Goal: Navigation & Orientation: Find specific page/section

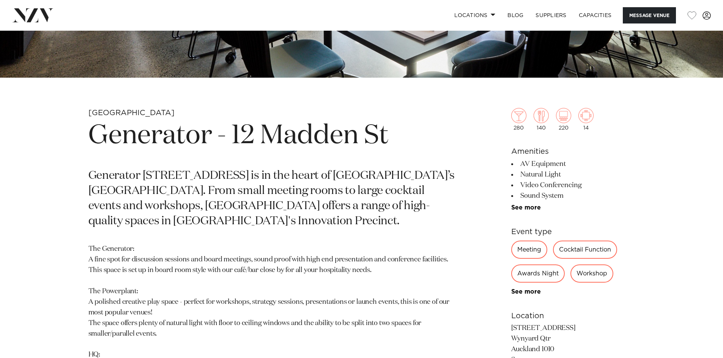
scroll to position [175, 0]
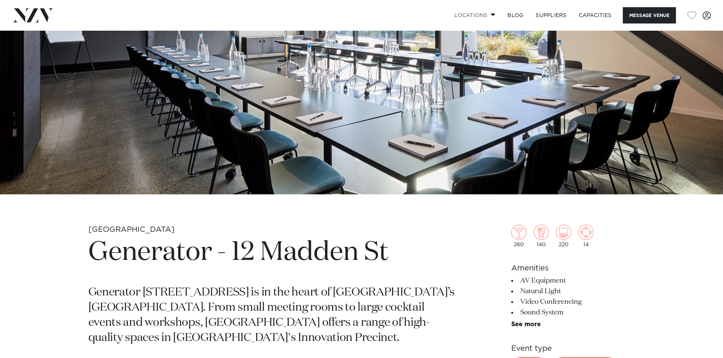
click at [483, 15] on link "Locations" at bounding box center [474, 15] width 53 height 16
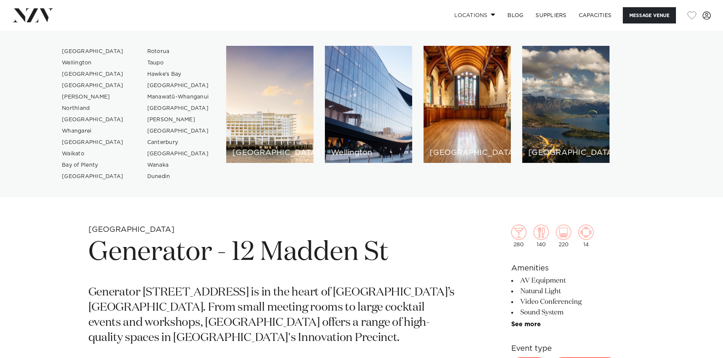
click at [483, 14] on link "Locations" at bounding box center [474, 15] width 53 height 16
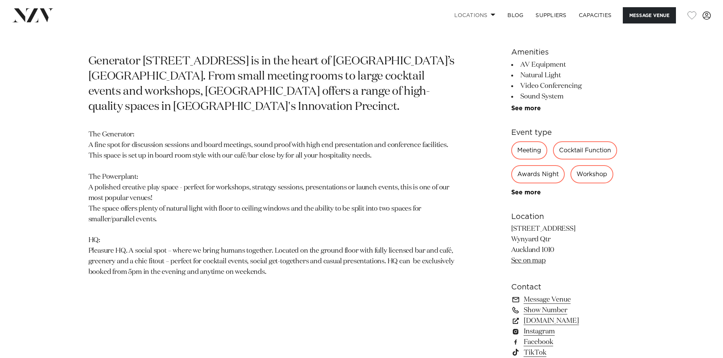
scroll to position [417, 0]
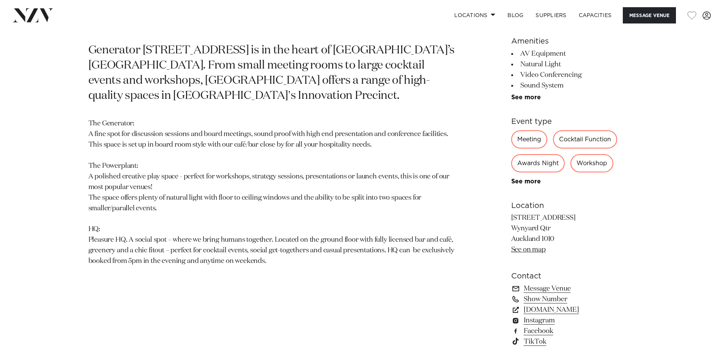
click at [534, 250] on link "See on map" at bounding box center [528, 250] width 35 height 7
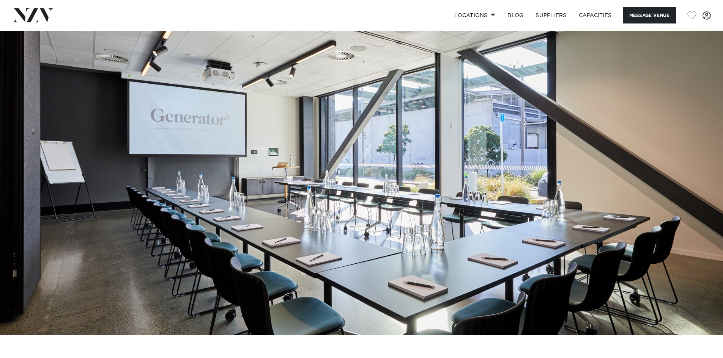
scroll to position [0, 0]
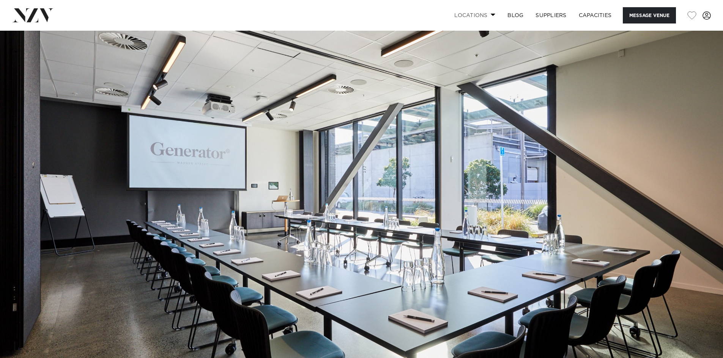
click at [488, 16] on link "Locations" at bounding box center [474, 15] width 53 height 16
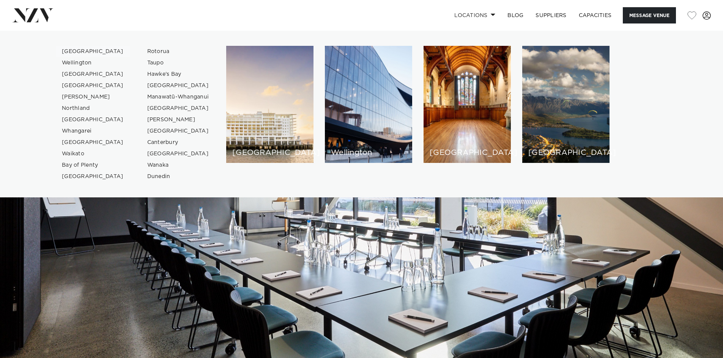
click at [78, 50] on link "[GEOGRAPHIC_DATA]" at bounding box center [93, 51] width 74 height 11
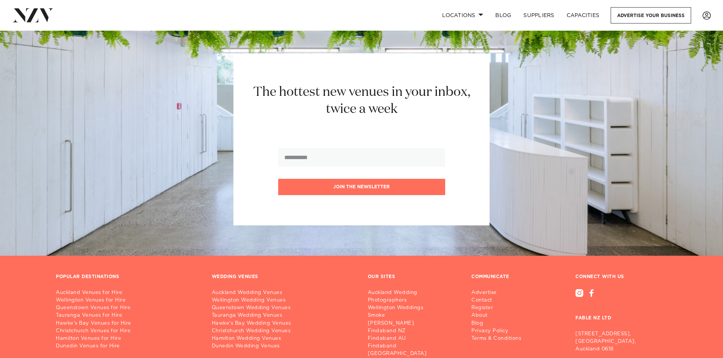
scroll to position [8864, 0]
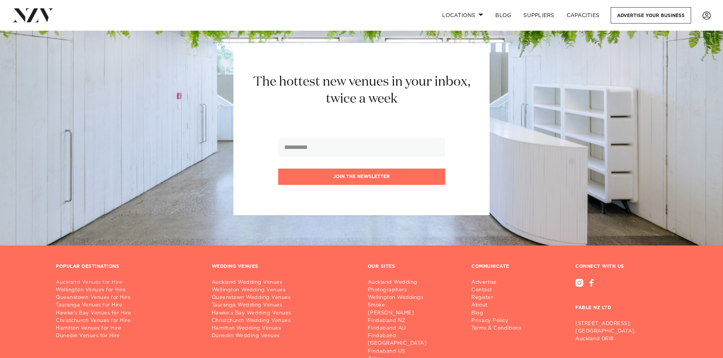
click at [110, 279] on link "Auckland Venues for Hire" at bounding box center [128, 283] width 144 height 8
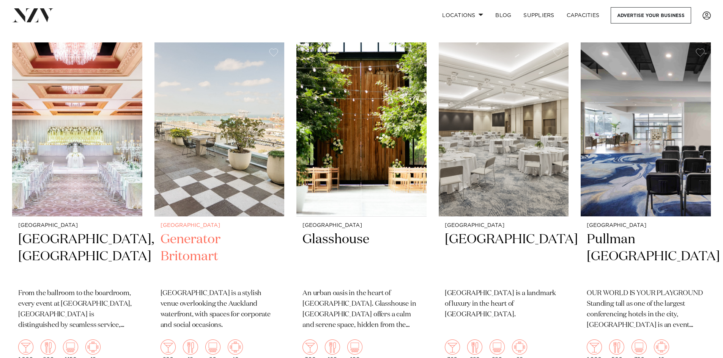
scroll to position [1707, 0]
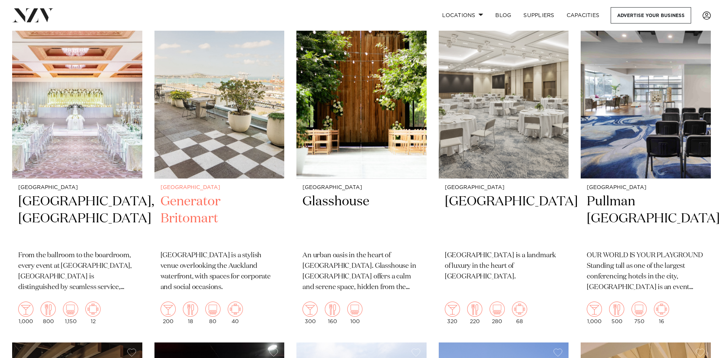
click at [208, 193] on h2 "Generator Britomart" at bounding box center [219, 218] width 118 height 51
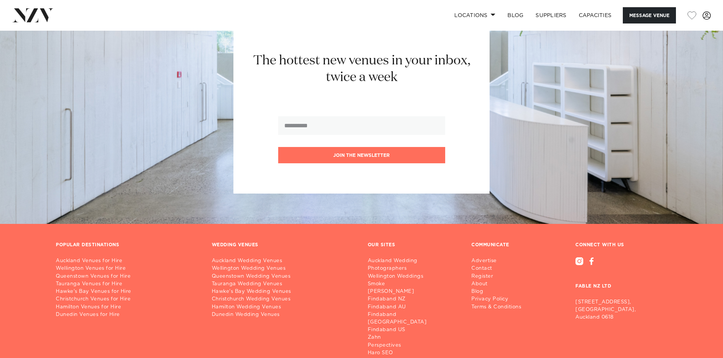
scroll to position [2011, 0]
